Goal: Find specific page/section: Find specific page/section

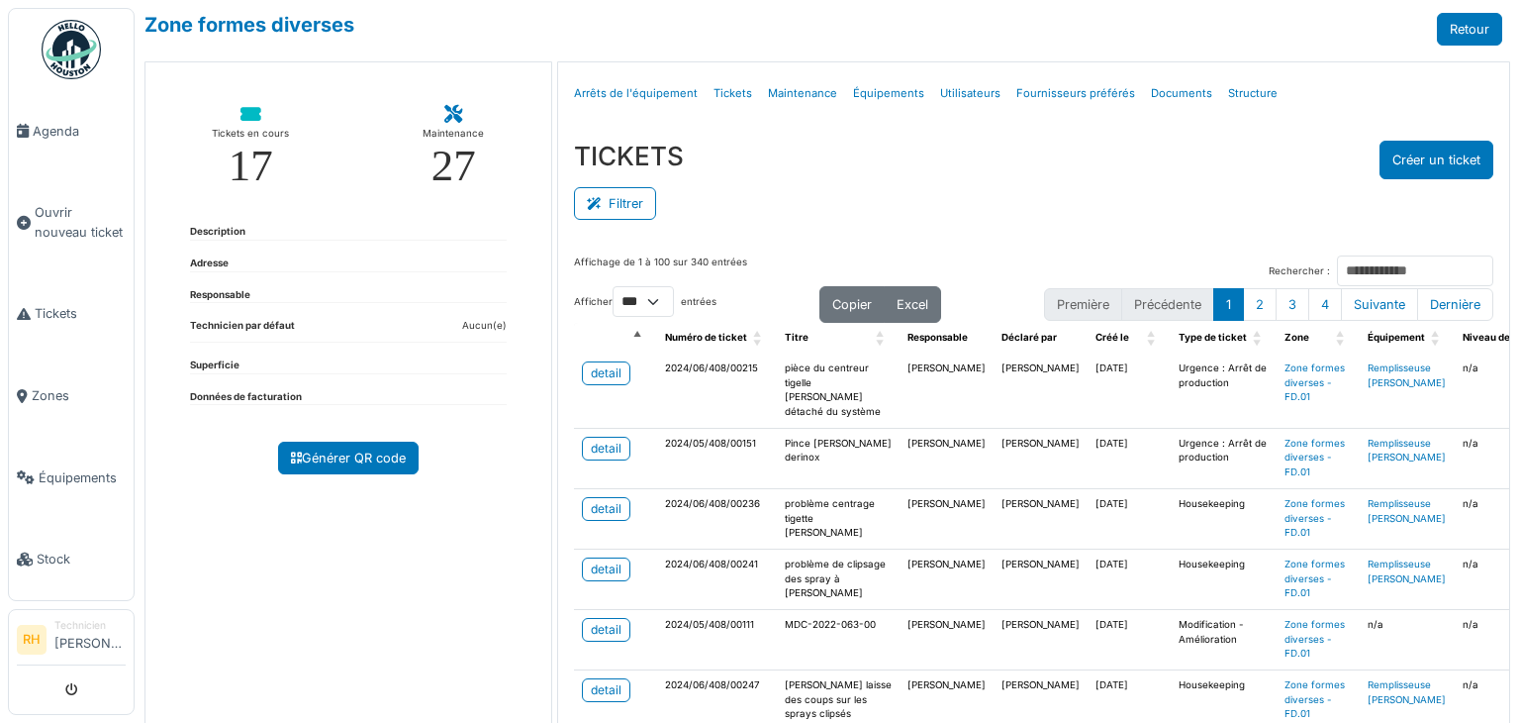
select select "***"
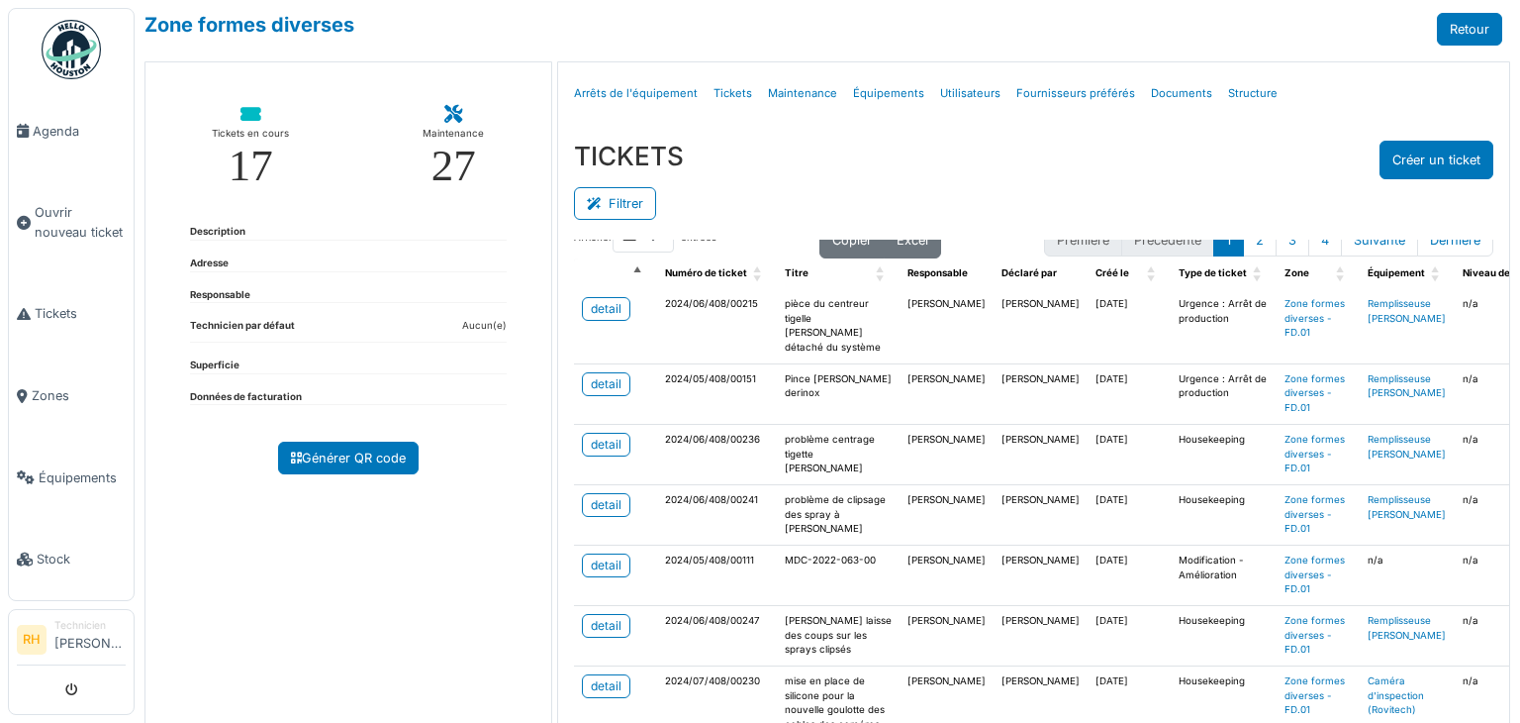
scroll to position [99, 0]
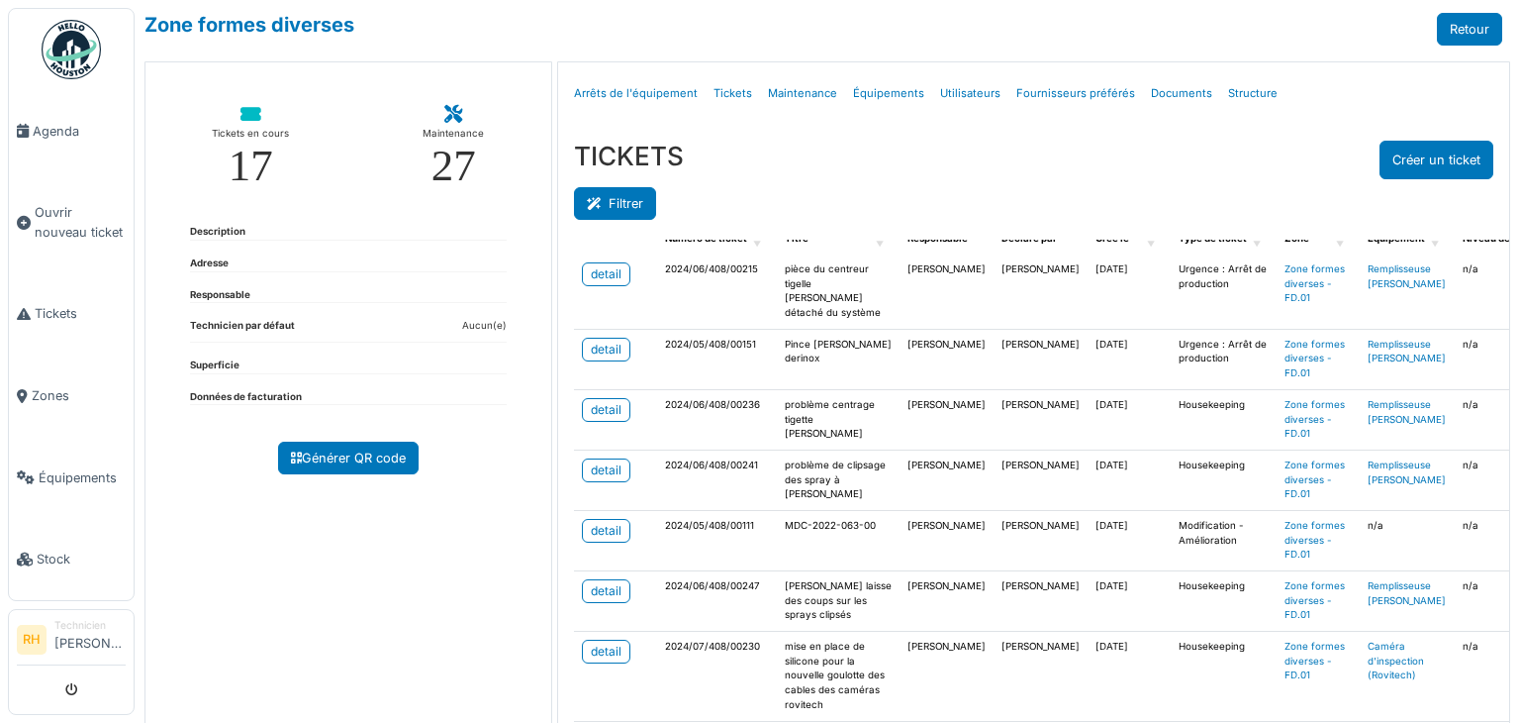
click at [588, 199] on icon at bounding box center [598, 204] width 22 height 13
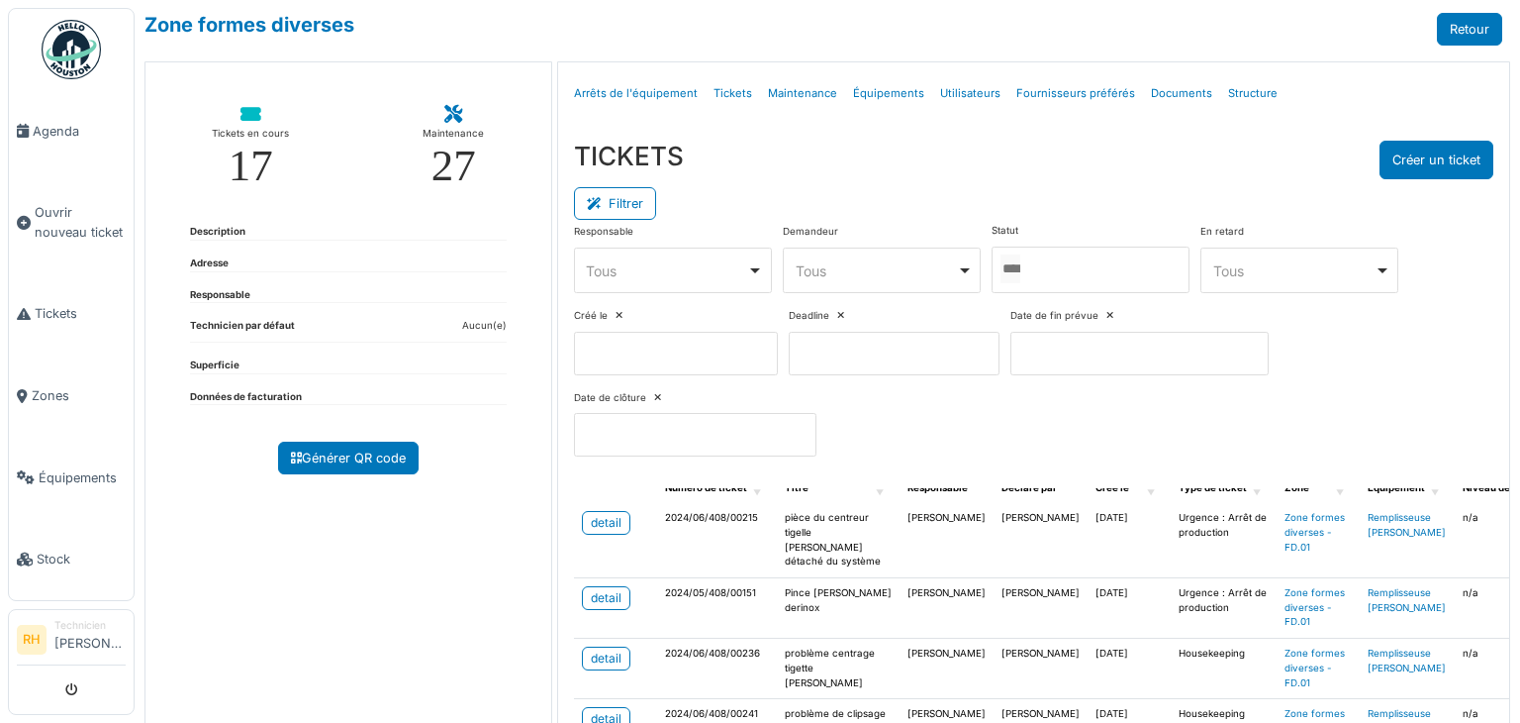
click at [1101, 279] on div at bounding box center [1091, 269] width 198 height 47
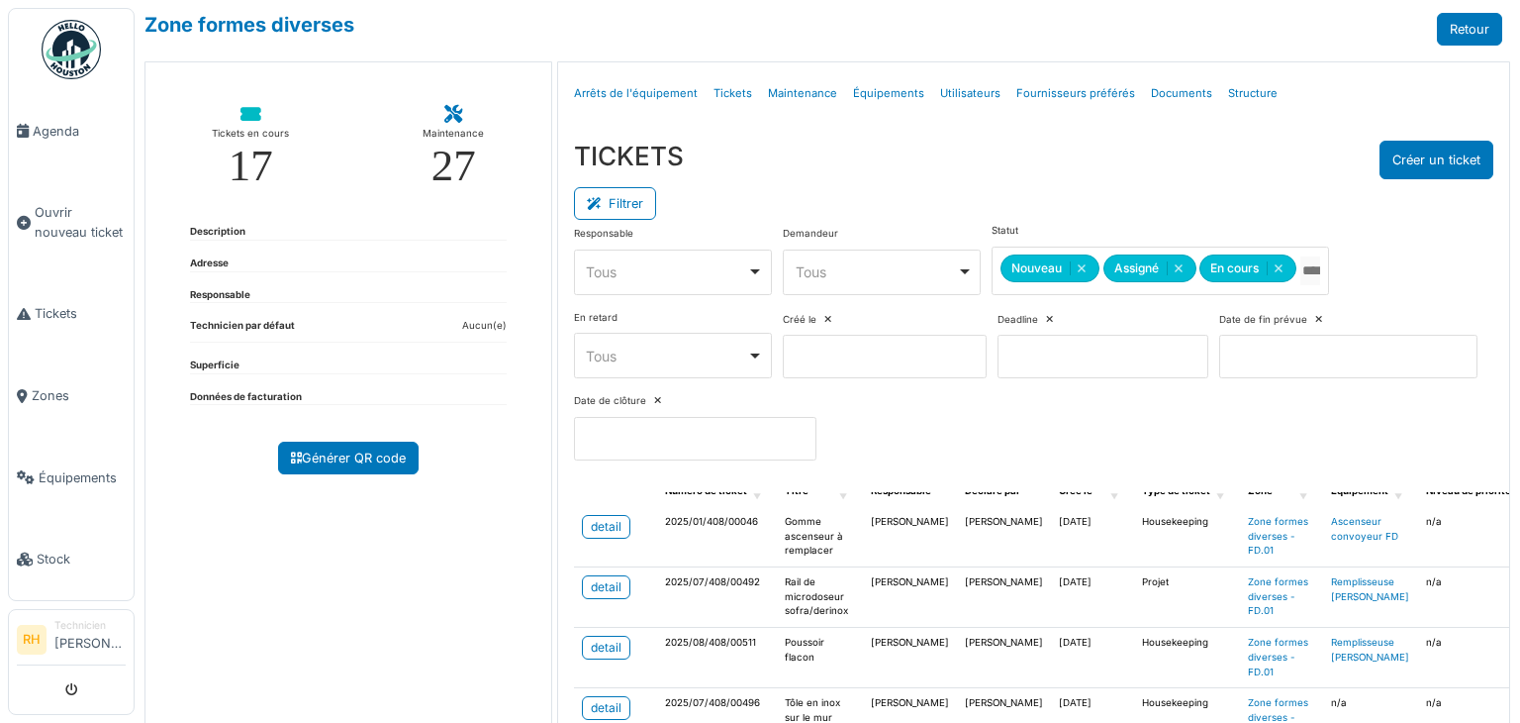
click at [1135, 167] on div "TICKETS Créer un ticket" at bounding box center [1034, 160] width 920 height 39
drag, startPoint x: 1334, startPoint y: 384, endPoint x: 1316, endPoint y: 406, distance: 28.1
click at [1321, 404] on div "Responsable **** Tous Remove item Tous Axel Koskas Julien André Nicolas Declerc…" at bounding box center [1034, 350] width 920 height 252
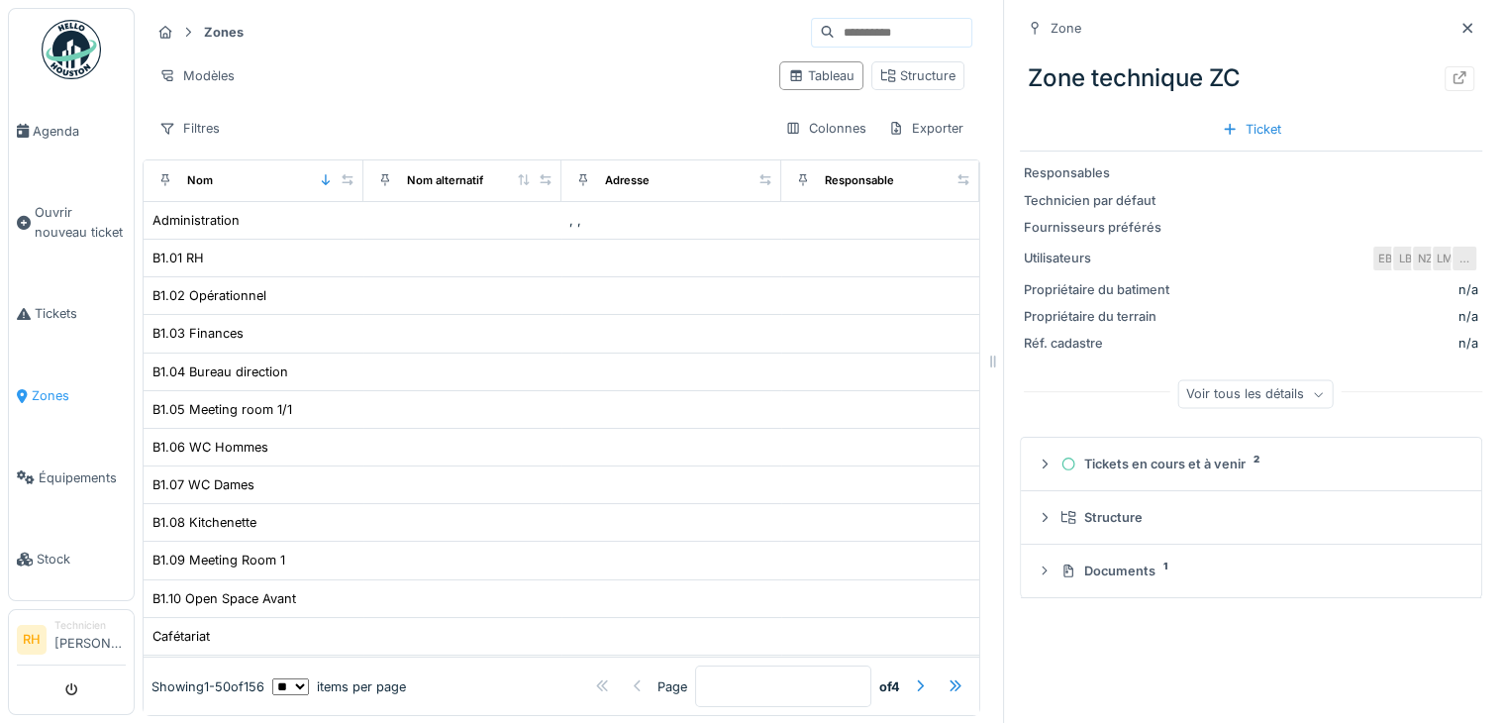
click at [48, 372] on link "Zones" at bounding box center [71, 395] width 125 height 82
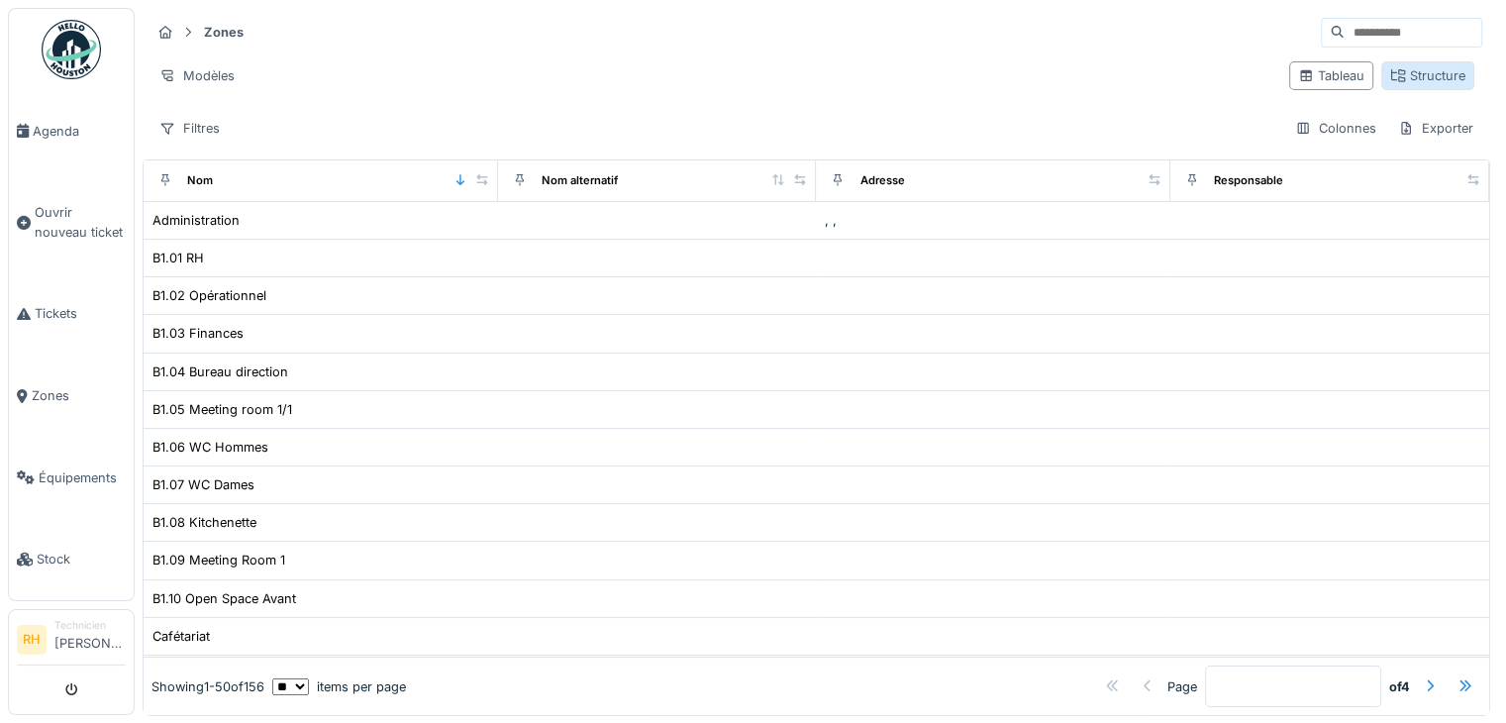
click at [1420, 79] on div "Structure" at bounding box center [1427, 75] width 75 height 19
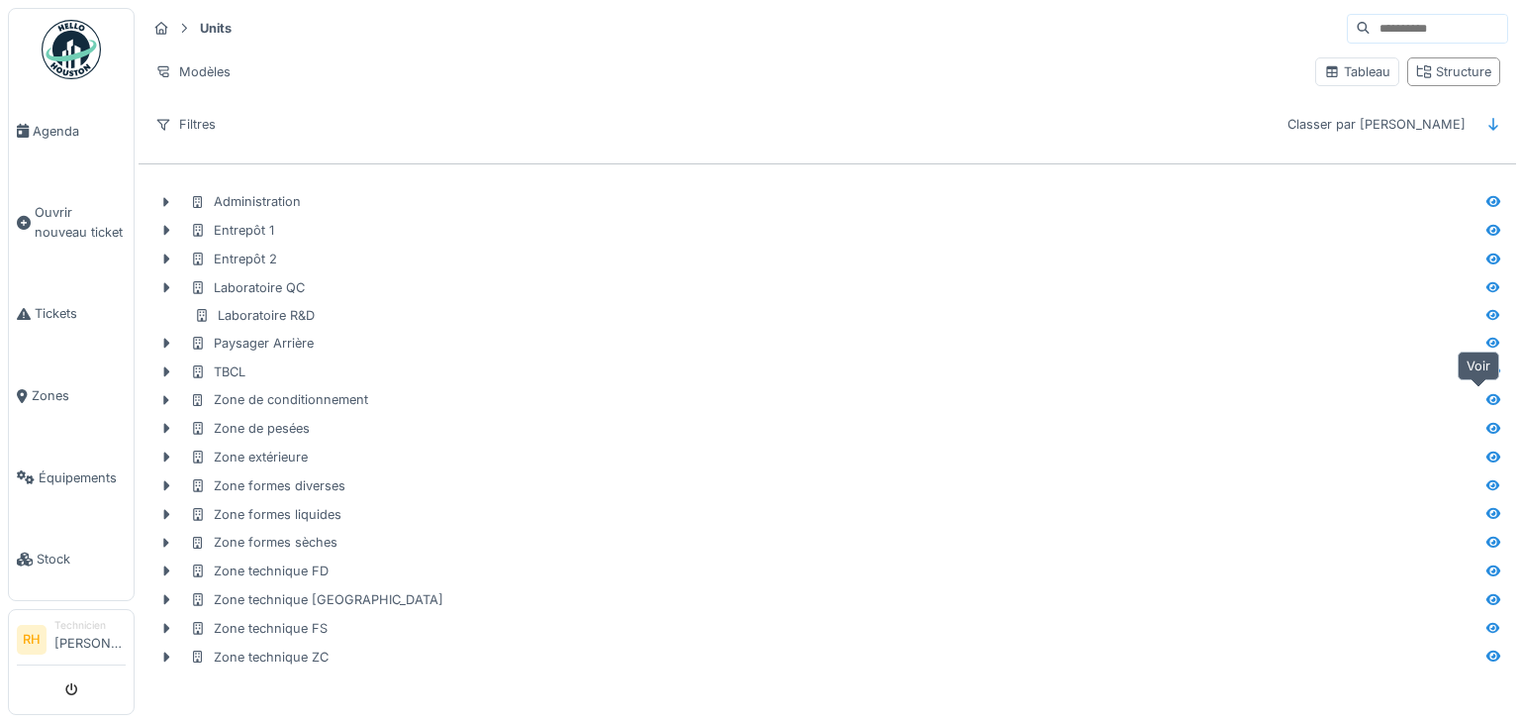
click at [1479, 392] on div at bounding box center [1494, 399] width 30 height 25
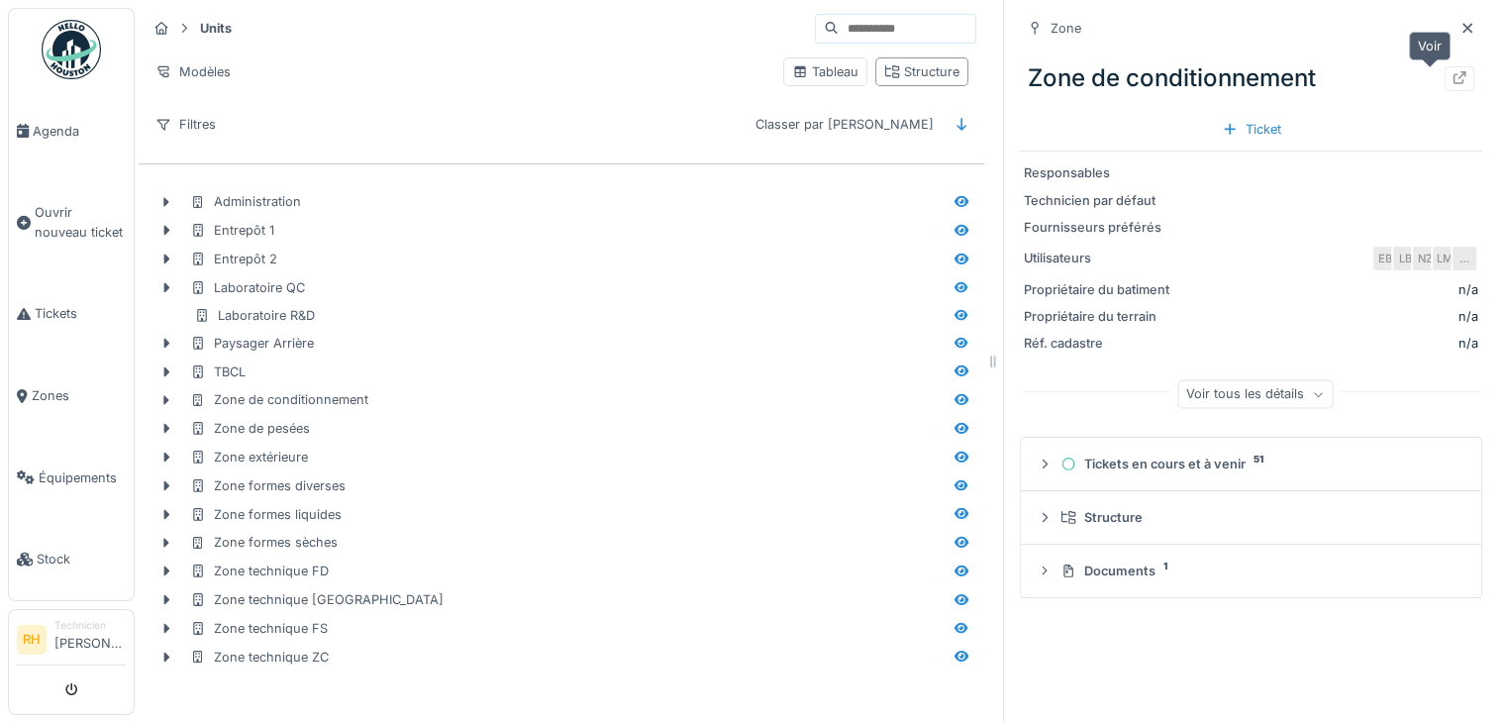
click at [1451, 76] on icon at bounding box center [1459, 77] width 16 height 13
click at [67, 312] on span "Tickets" at bounding box center [80, 313] width 91 height 19
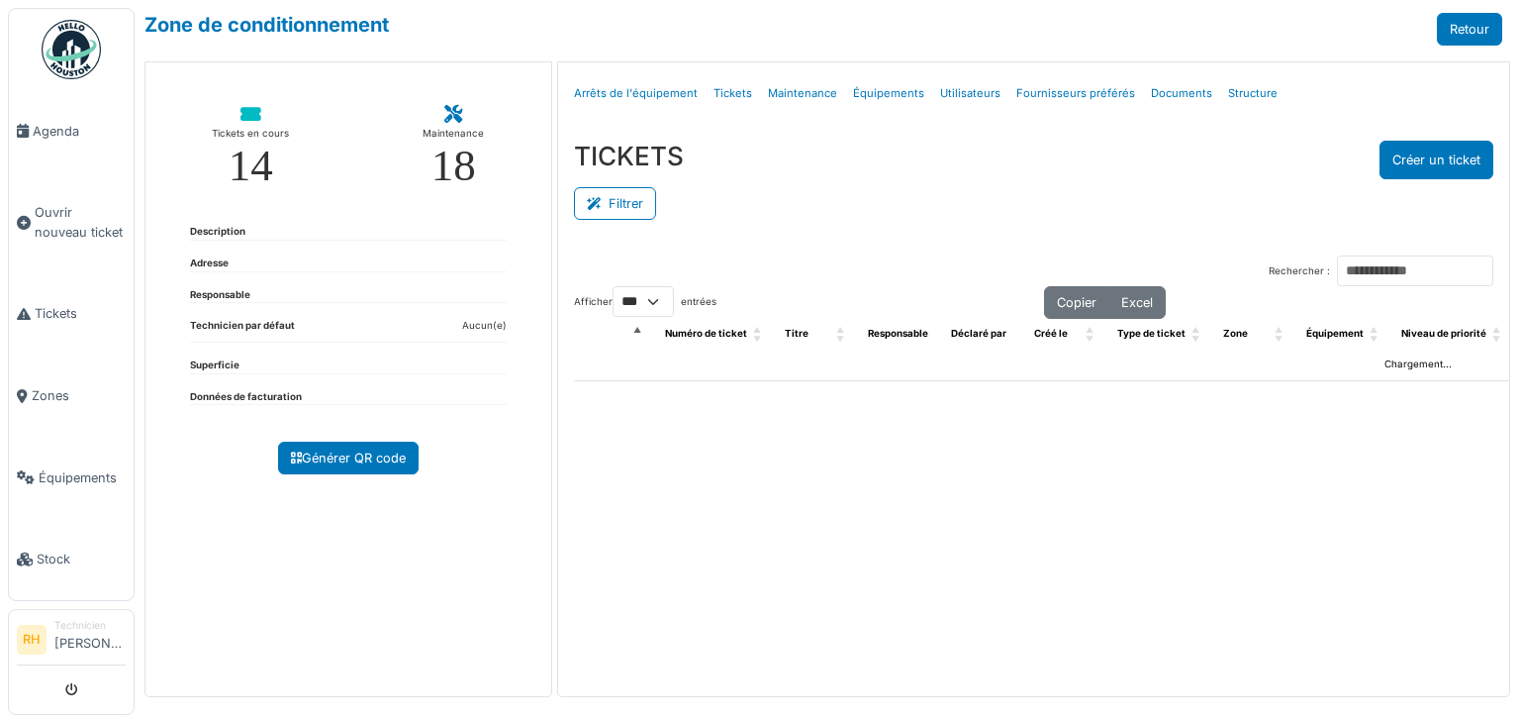
select select "***"
click at [587, 208] on button "Filtrer" at bounding box center [615, 203] width 82 height 33
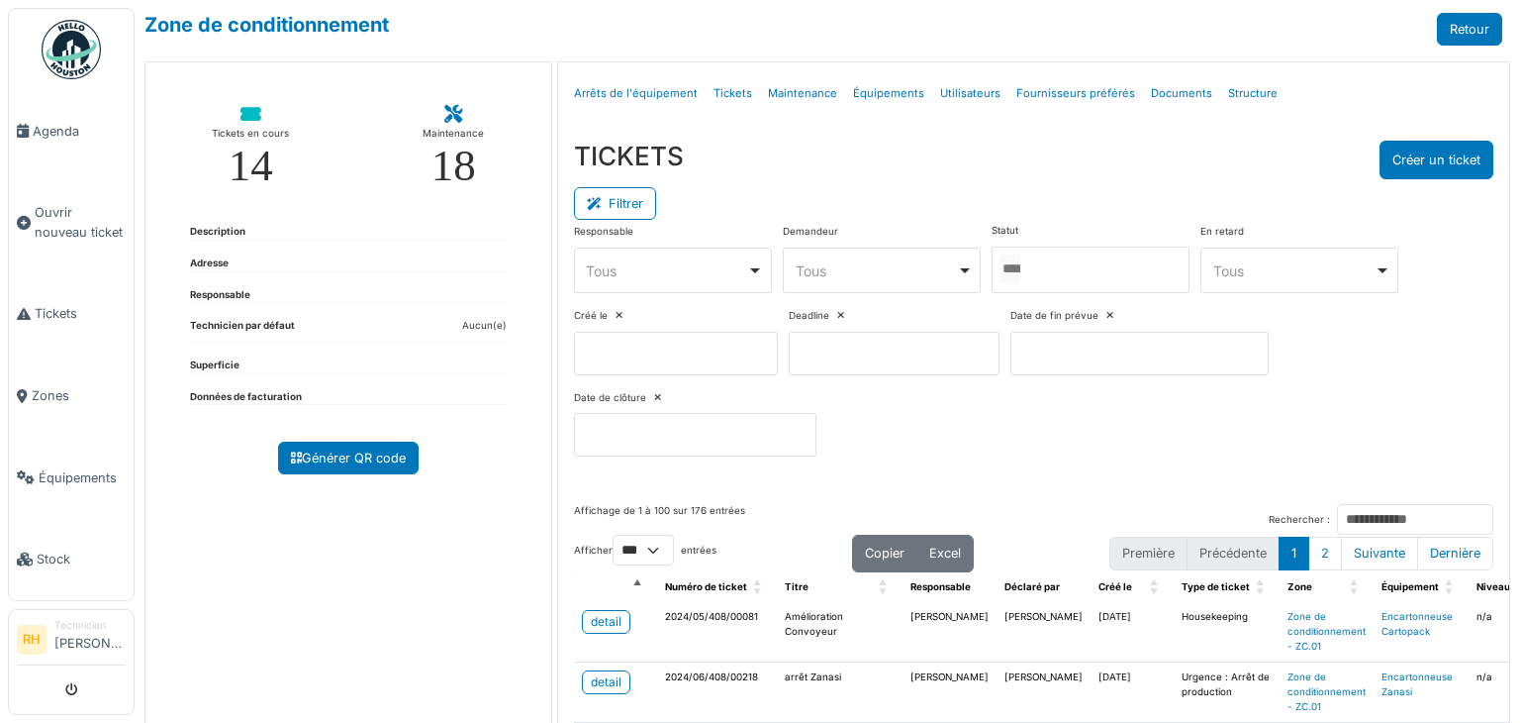
click at [1067, 279] on div at bounding box center [1091, 269] width 198 height 47
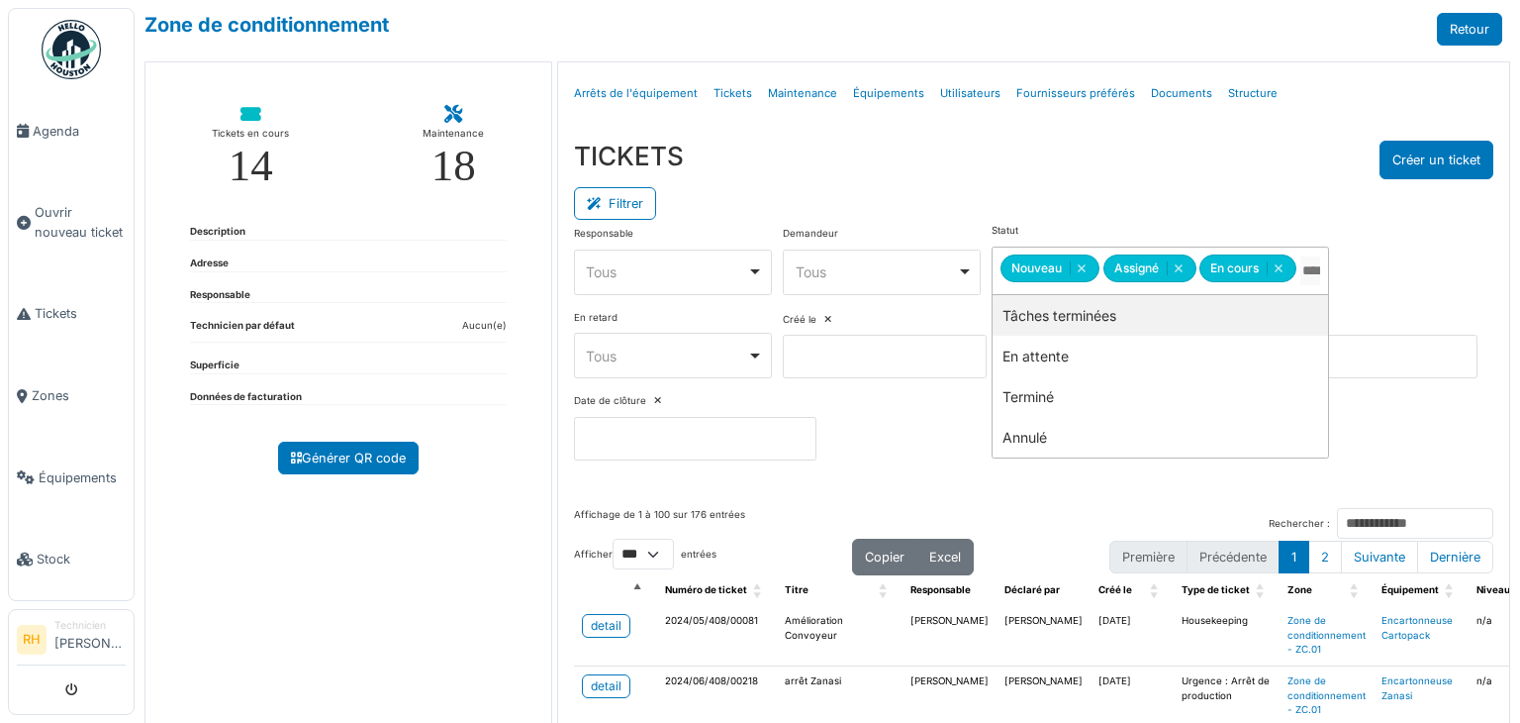
click at [1022, 171] on div "TICKETS Créer un ticket" at bounding box center [1034, 160] width 920 height 39
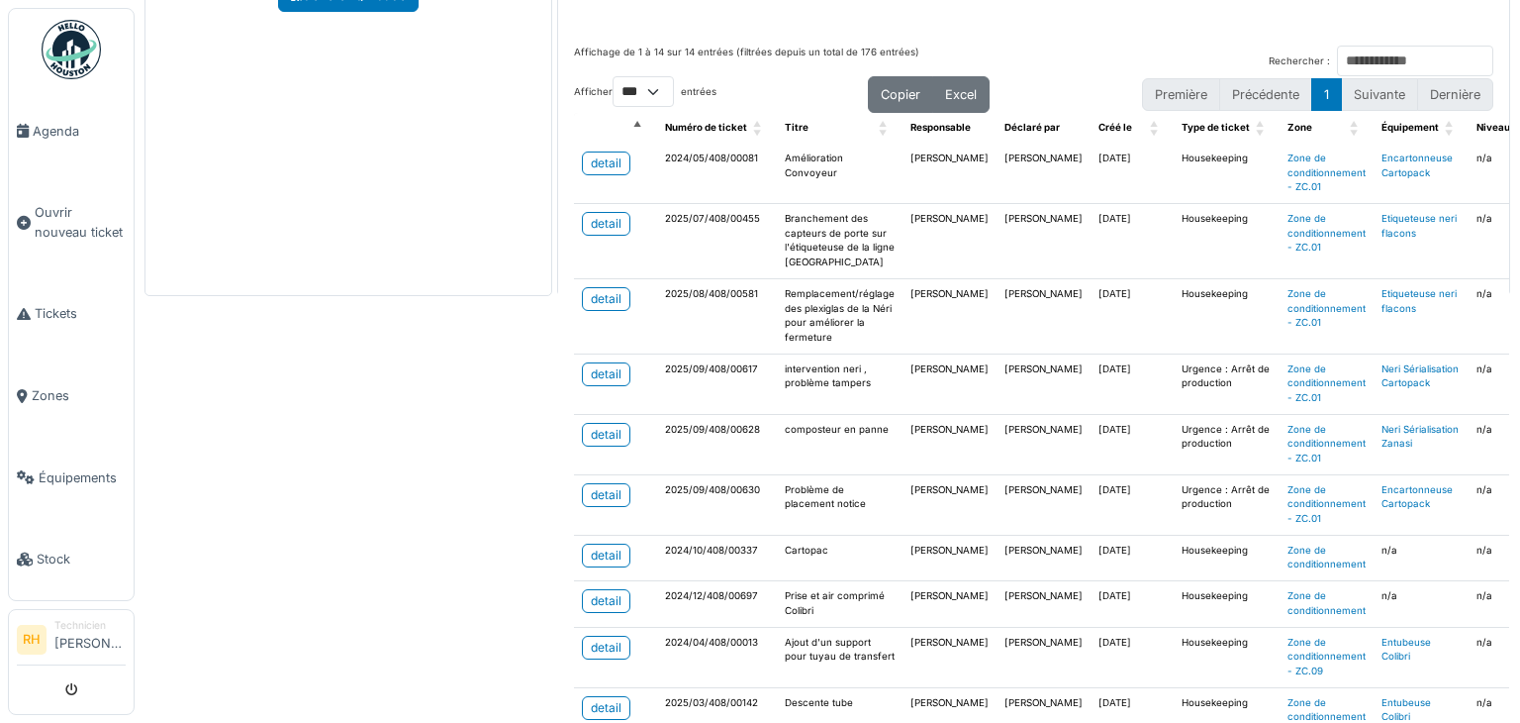
click at [297, 468] on div "Zone de conditionnement Retour Tickets en cours 14 Maintenance 18 Description A…" at bounding box center [828, 361] width 1386 height 723
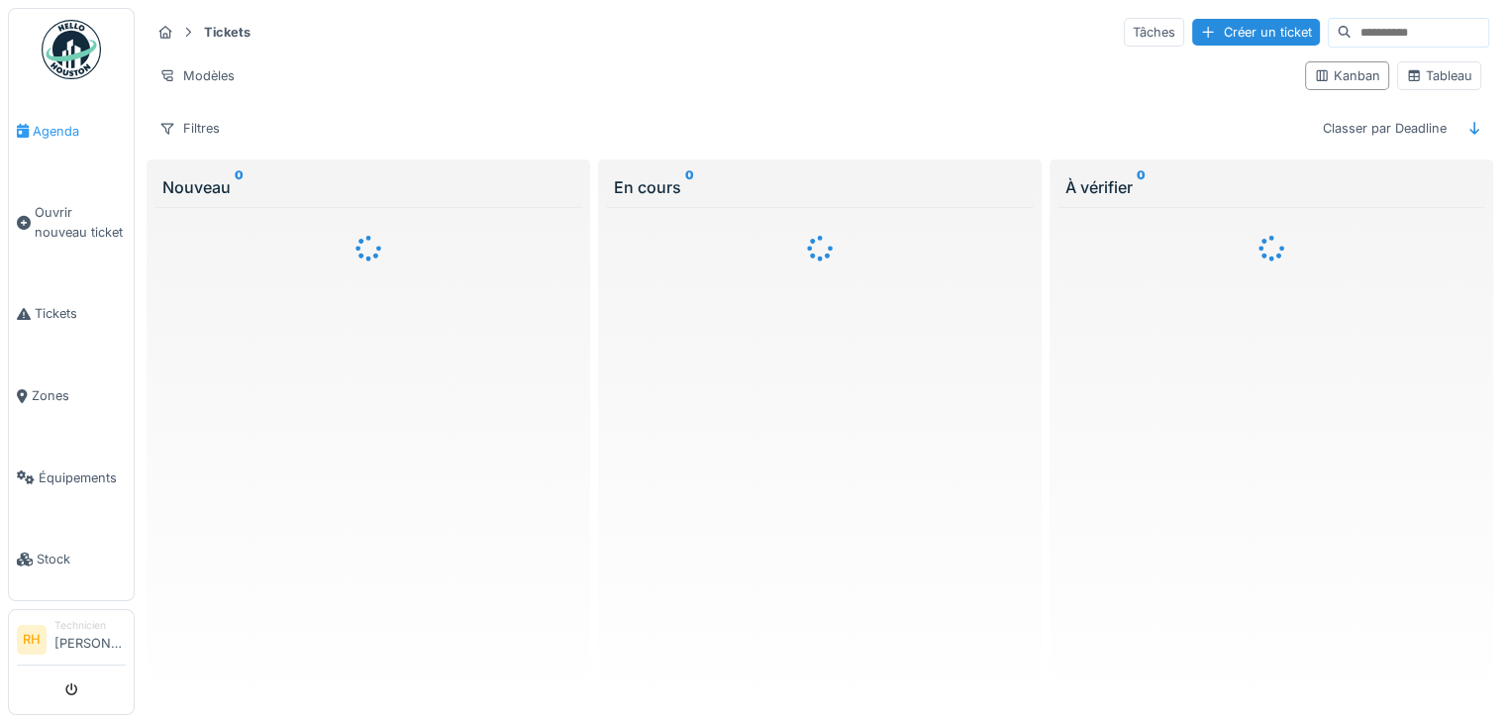
click at [37, 130] on span "Agenda" at bounding box center [79, 131] width 93 height 19
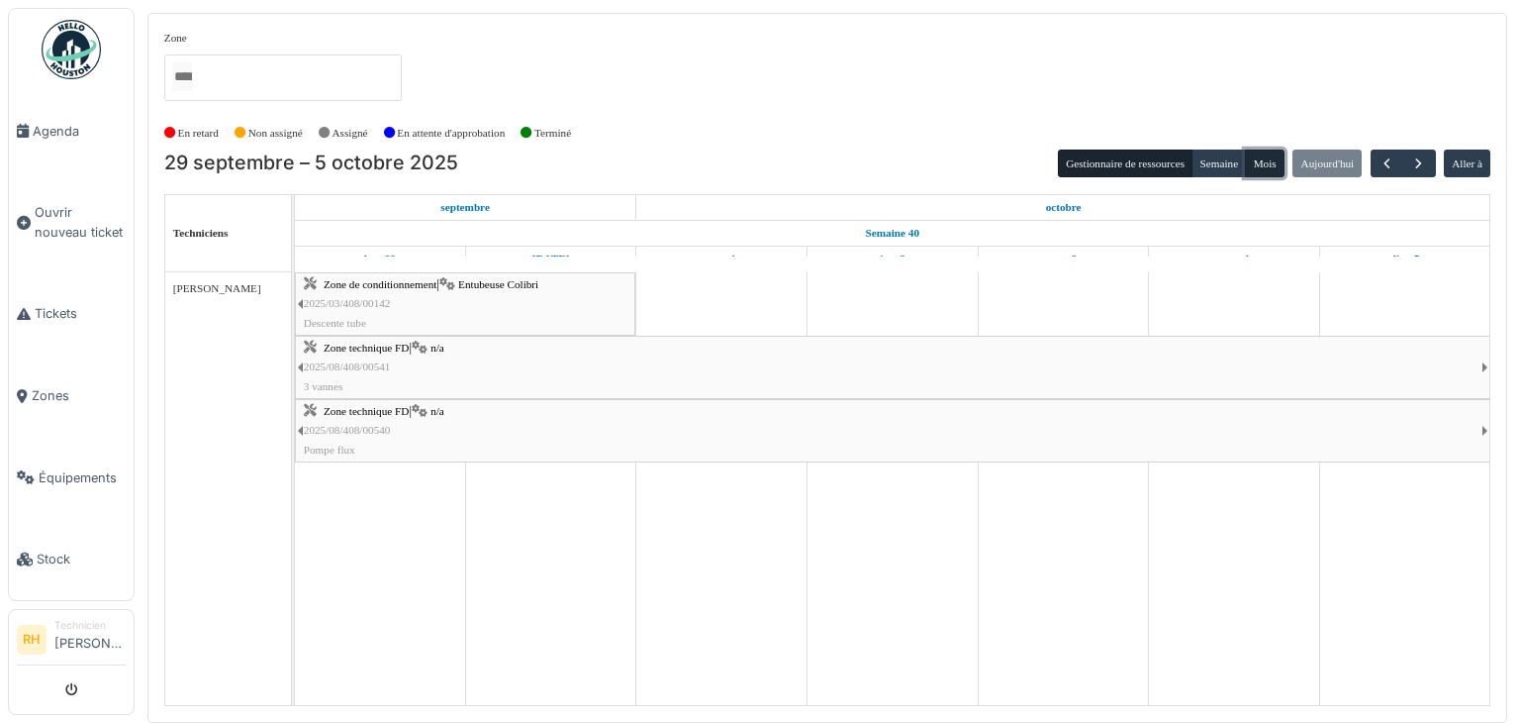
click at [1261, 155] on button "Mois" at bounding box center [1265, 163] width 40 height 28
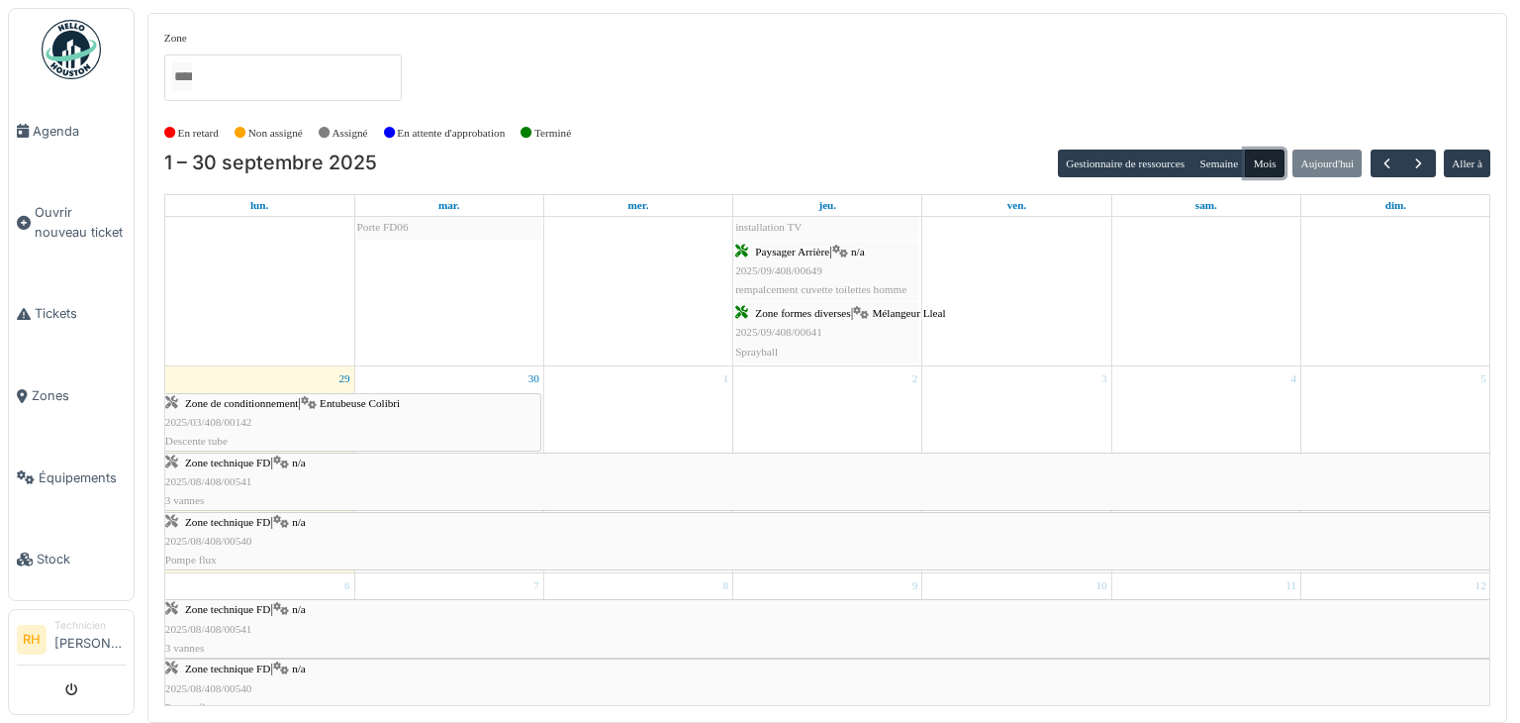
scroll to position [1611, 0]
